Goal: Task Accomplishment & Management: Manage account settings

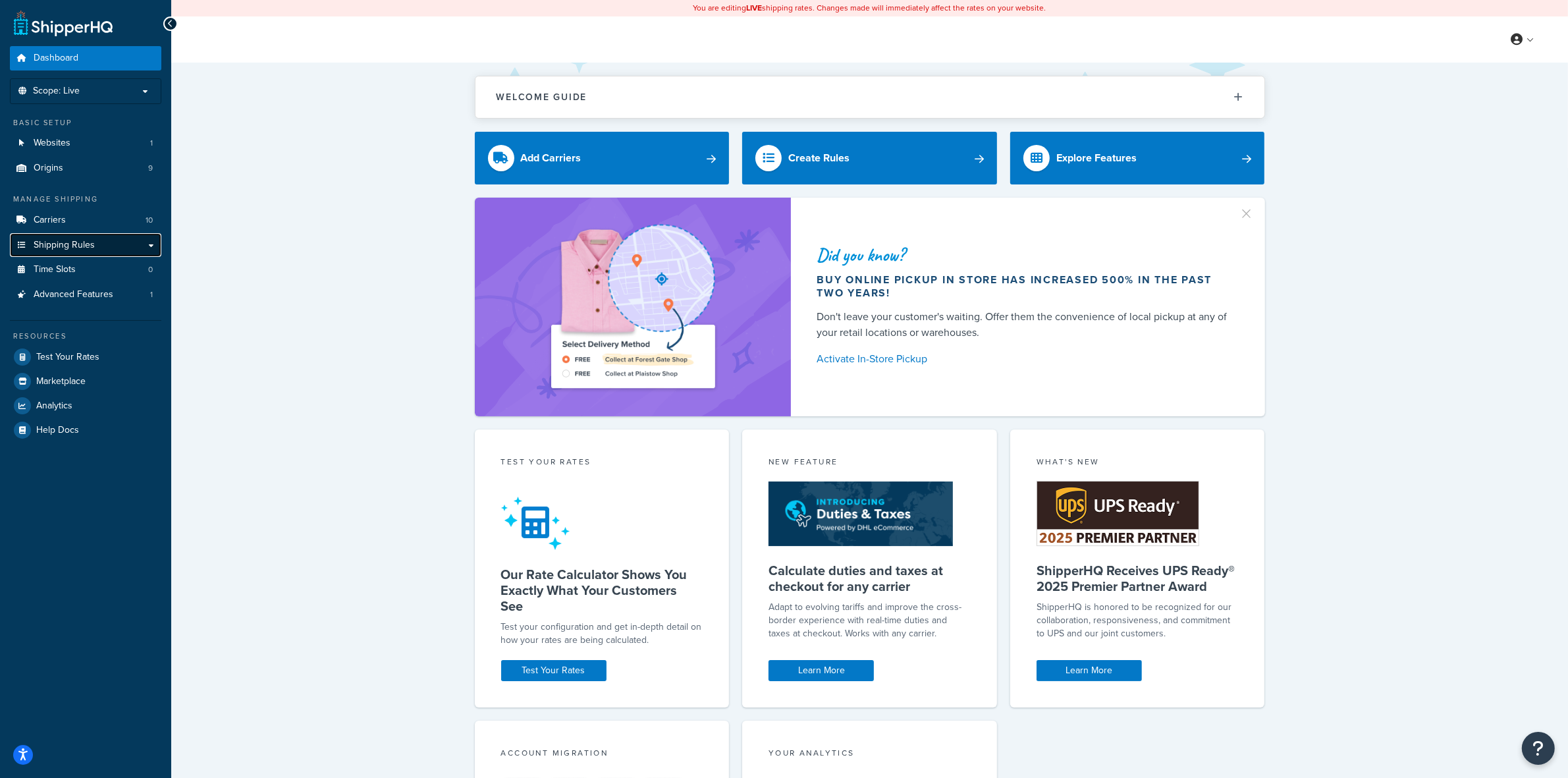
click at [64, 241] on span "Shipping Rules" at bounding box center [64, 245] width 61 height 11
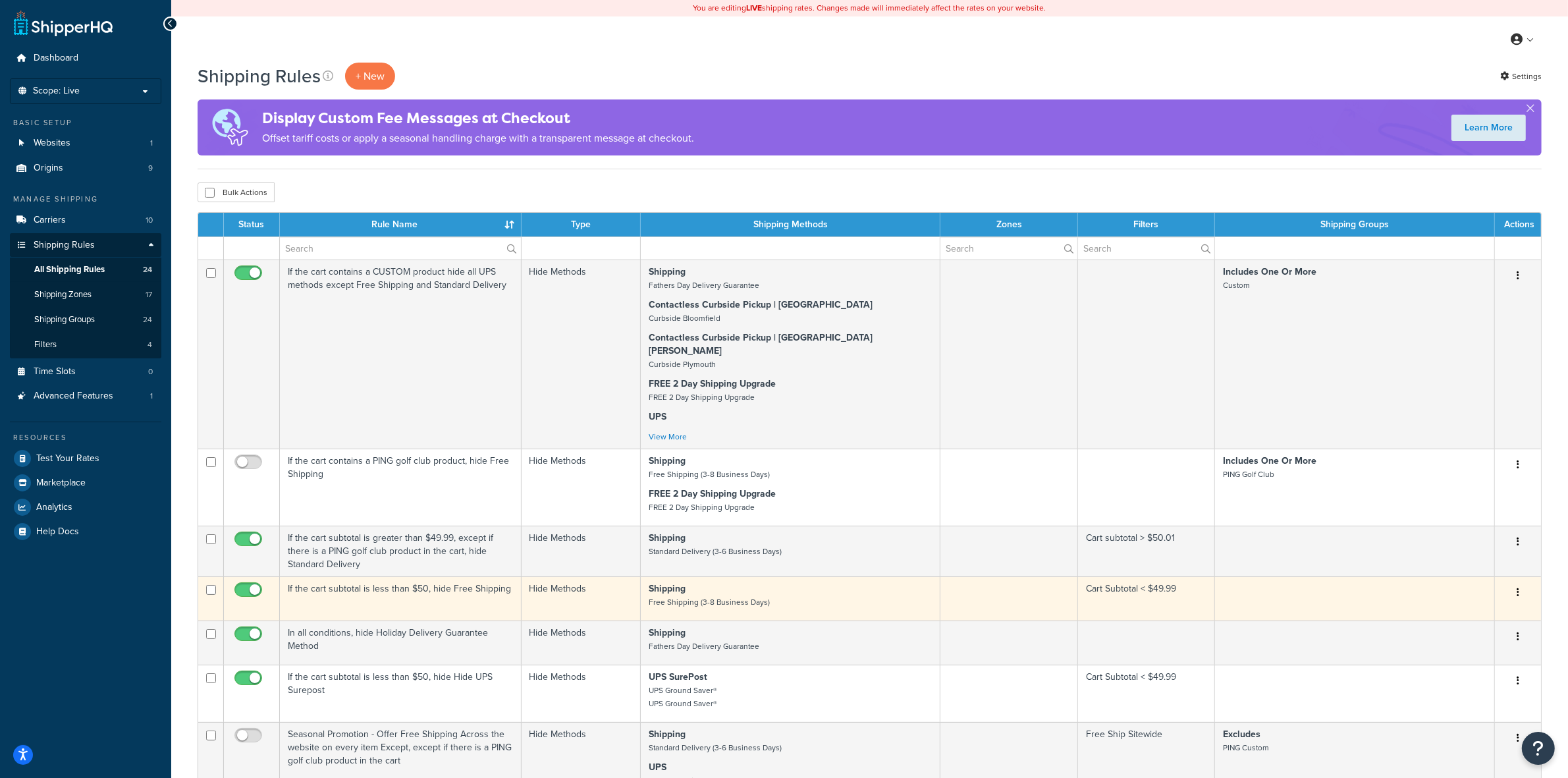
click at [250, 585] on input "checkbox" at bounding box center [249, 593] width 36 height 17
checkbox input "false"
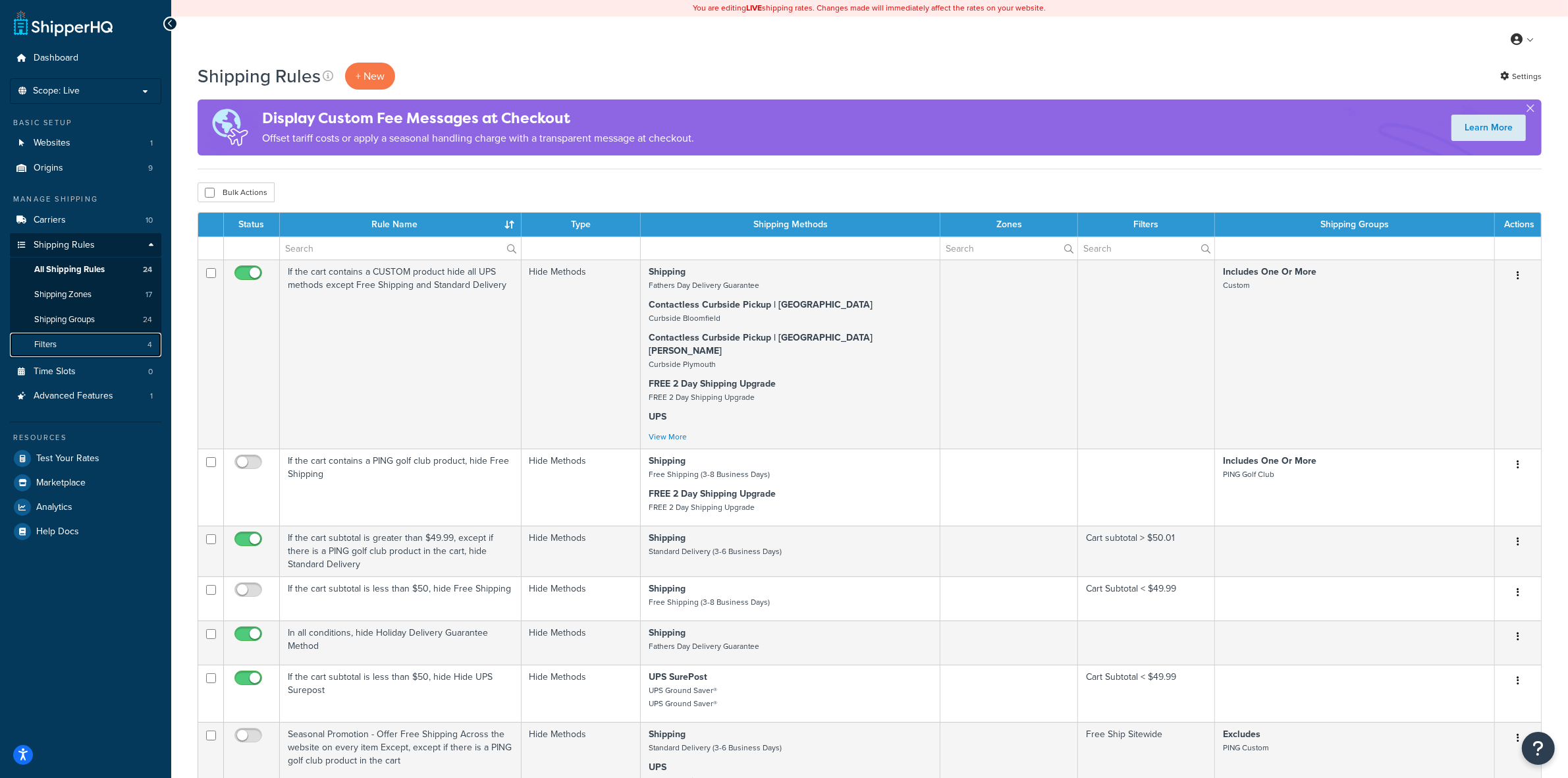
click at [56, 341] on span "Filters" at bounding box center [46, 344] width 23 height 11
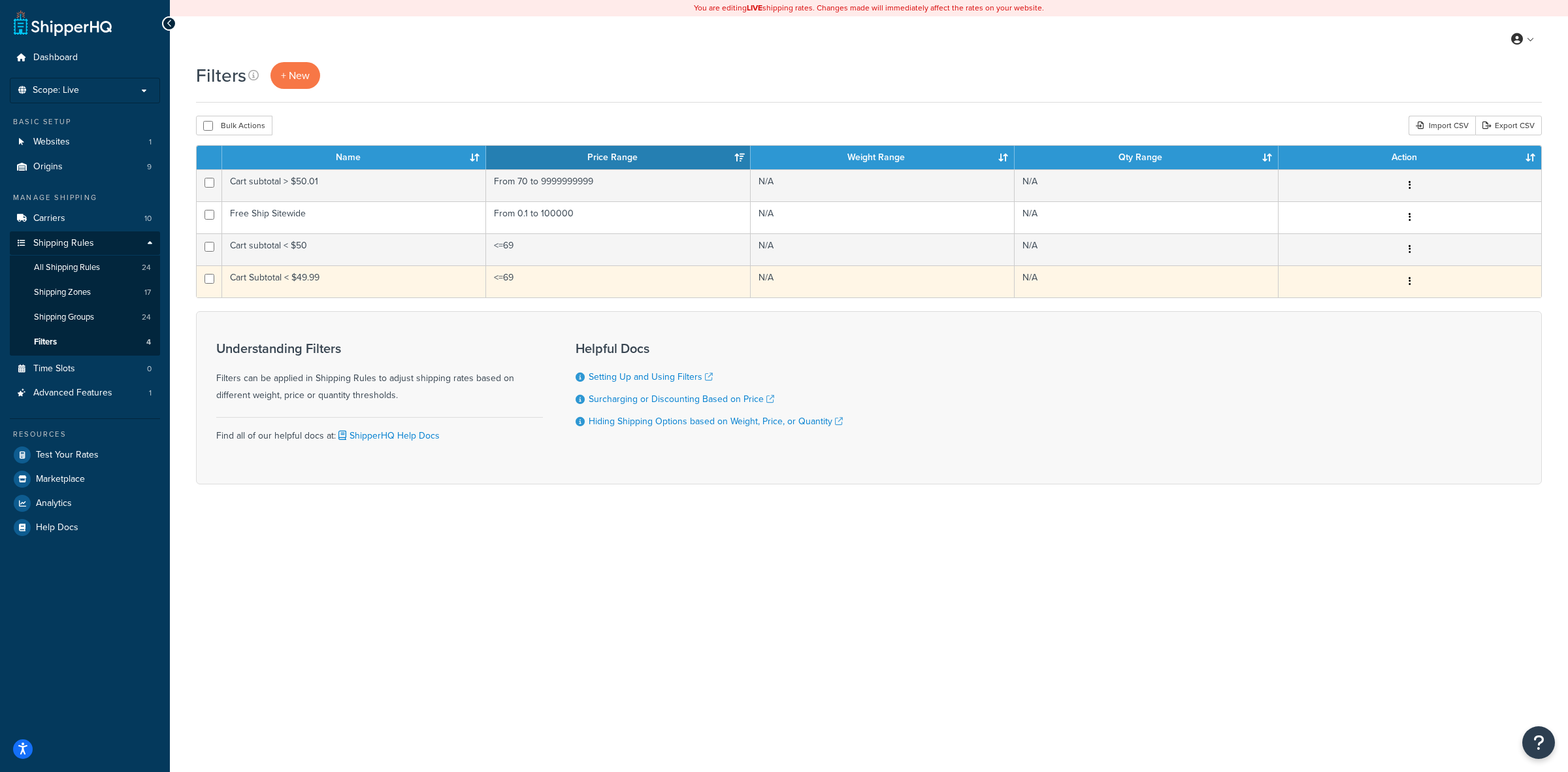
click at [309, 279] on td "Cart Subtotal < $49.99" at bounding box center [354, 281] width 264 height 32
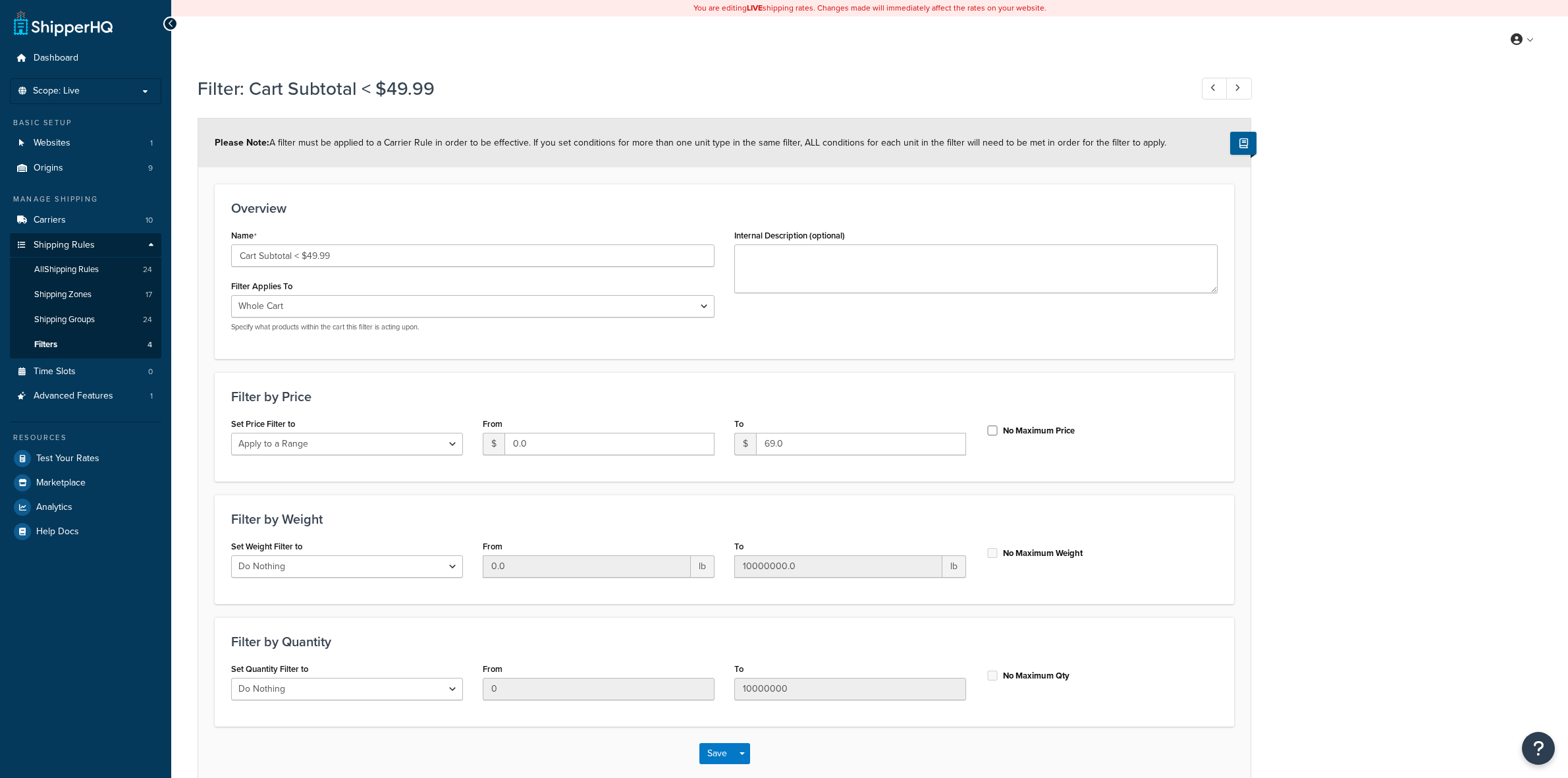
select select "range"
click at [989, 426] on input "No Maximum Price" at bounding box center [992, 430] width 13 height 10
checkbox input "true"
click at [718, 753] on button "Save" at bounding box center [717, 753] width 36 height 21
